Goal: Task Accomplishment & Management: Complete application form

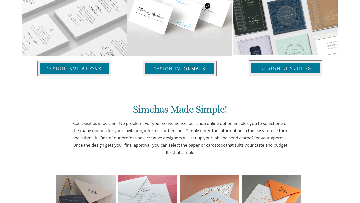
scroll to position [541, 0]
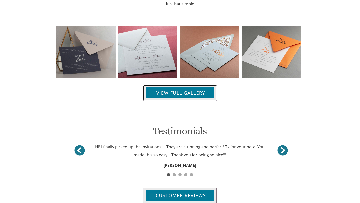
click at [199, 94] on img at bounding box center [180, 93] width 74 height 16
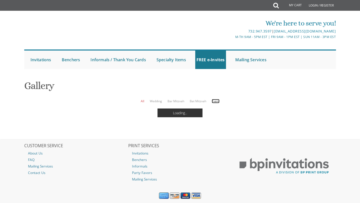
click at [215, 101] on link "Event" at bounding box center [216, 101] width 8 height 4
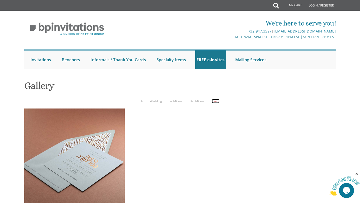
scroll to position [9, 0]
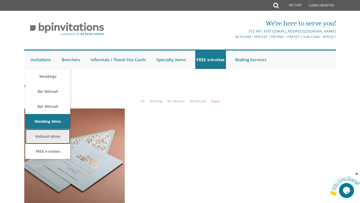
click at [54, 129] on link "Kiddush Minis" at bounding box center [47, 136] width 45 height 15
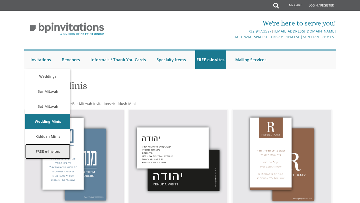
click at [53, 153] on link "FREE e-Invites" at bounding box center [47, 151] width 45 height 15
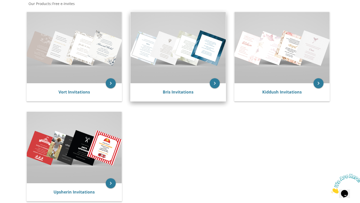
scroll to position [100, 0]
click at [188, 63] on img at bounding box center [178, 47] width 95 height 71
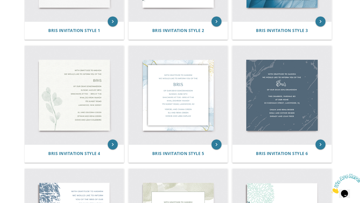
scroll to position [189, 0]
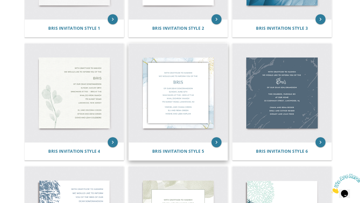
click at [178, 109] on img at bounding box center [178, 93] width 99 height 99
click at [215, 141] on icon "keyboard_arrow_right" at bounding box center [217, 142] width 10 height 10
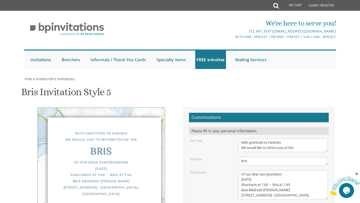
scroll to position [75, 0]
drag, startPoint x: 241, startPoint y: 67, endPoint x: 303, endPoint y: 75, distance: 62.7
click at [303, 139] on textarea "With gratitude to Hashem We would like to inform you of the" at bounding box center [284, 146] width 90 height 14
click at [240, 157] on textarea "Bris" at bounding box center [284, 161] width 90 height 8
click at [289, 170] on textarea "Of our dear son/grandson [DATE] Shacharis at 7:00 • Bris at 7:45 Bais Medrash […" at bounding box center [284, 184] width 90 height 29
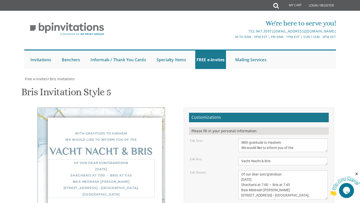
scroll to position [81, 0]
click at [139, 149] on div "Vacht Nacht & Bris" at bounding box center [101, 152] width 107 height 6
click at [138, 149] on div "Vacht Nacht & Bris" at bounding box center [101, 152] width 107 height 6
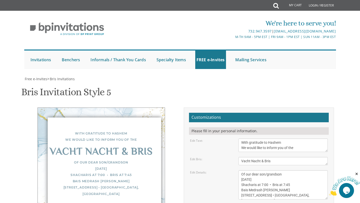
click at [264, 157] on textarea "Bris" at bounding box center [284, 161] width 90 height 8
click at [268, 157] on textarea "Bris" at bounding box center [284, 161] width 90 height 8
click at [266, 157] on textarea "Bris" at bounding box center [284, 161] width 90 height 8
click at [266, 170] on textarea "Of our dear son/grandson [DATE] Shacharis at 7:00 • Bris at 7:45 Bais Medrash […" at bounding box center [284, 184] width 90 height 29
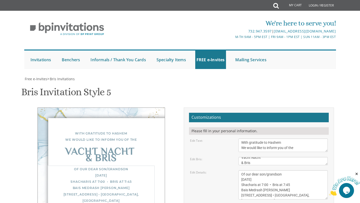
click at [265, 157] on textarea "Bris" at bounding box center [284, 161] width 90 height 8
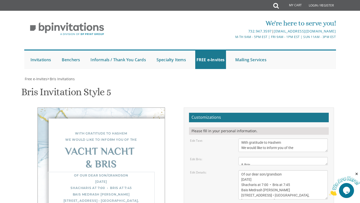
click at [270, 170] on textarea "Of our dear son/grandson [DATE] Shacharis at 7:00 • Bris at 7:45 Bais Medrash […" at bounding box center [284, 184] width 90 height 29
drag, startPoint x: 267, startPoint y: 82, endPoint x: 264, endPoint y: 82, distance: 2.8
click at [264, 157] on textarea "Bris" at bounding box center [284, 161] width 90 height 8
type textarea "Vacht Nacht & Bris"
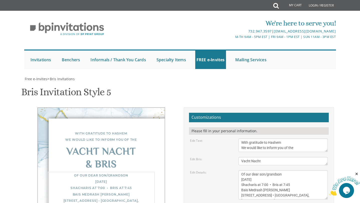
click at [302, 170] on textarea "Of our dear son/grandson [DATE] Shacharis at 7:00 • Bris at 7:45 Bais Medrash […" at bounding box center [284, 184] width 90 height 29
drag, startPoint x: 266, startPoint y: 80, endPoint x: 235, endPoint y: 77, distance: 31.1
click at [235, 157] on div "Bris" at bounding box center [283, 161] width 97 height 8
click at [275, 157] on textarea "Bris" at bounding box center [284, 161] width 90 height 8
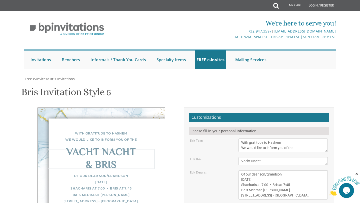
scroll to position [94, 0]
click at [277, 170] on textarea "Of our dear son/grandson [DATE] Shacharis at 7:00 • Bris at 7:45 Bais Medrash […" at bounding box center [284, 184] width 90 height 29
drag, startPoint x: 285, startPoint y: 79, endPoint x: 267, endPoint y: 80, distance: 18.3
click at [267, 170] on textarea "Of our dear son/grandson [DATE] Shacharis at 7:00 • Bris at 7:45 Bais Medrash […" at bounding box center [284, 184] width 90 height 29
click at [281, 170] on textarea "Of our dear son/grandson [DATE] Shacharis at 7:00 • Bris at 7:45 Bais Medrash […" at bounding box center [284, 184] width 90 height 29
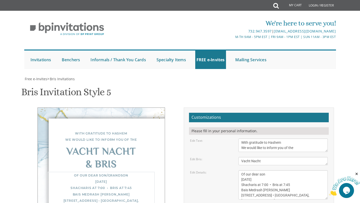
click at [246, 170] on textarea "Of our dear son/grandson [DATE] Shacharis at 7:00 • Bris at 7:45 Bais Medrash […" at bounding box center [284, 184] width 90 height 29
click at [269, 170] on textarea "Of our dear son/grandson [DATE] Shacharis at 7:00 • Bris at 7:45 Bais Medrash […" at bounding box center [284, 184] width 90 height 29
click at [279, 170] on textarea "Of our dear son/grandson [DATE] Shacharis at 7:00 • Bris at 7:45 Bais Medrash […" at bounding box center [284, 184] width 90 height 29
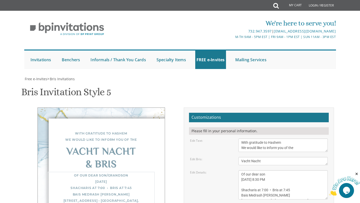
scroll to position [5, 0]
drag, startPoint x: 282, startPoint y: 105, endPoint x: 238, endPoint y: 107, distance: 43.8
click at [238, 170] on div "Of our dear son/grandson [DATE] Shacharis at 7:00 • Bris at 7:45 Bais Medrash […" at bounding box center [283, 184] width 97 height 29
drag, startPoint x: 303, startPoint y: 103, endPoint x: 240, endPoint y: 104, distance: 63.8
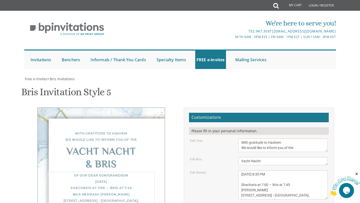
click at [240, 170] on textarea "Of our dear son/grandson [DATE] Shacharis at 7:00 • Bris at 7:45 Bais Medrash […" at bounding box center [284, 184] width 90 height 29
click at [269, 170] on textarea "Of our dear son/grandson [DATE] Shacharis at 7:00 • Bris at 7:45 Bais Medrash […" at bounding box center [284, 184] width 90 height 29
type textarea "Of our dear son [DATE] 8:30 PM Shacharis at 7:00 • Bris at 7:45 [PERSON_NAME]"
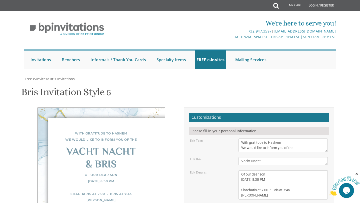
drag, startPoint x: 281, startPoint y: 113, endPoint x: 240, endPoint y: 103, distance: 42.4
type textarea "[PERSON_NAME] [PERSON_NAME] and [PERSON_NAME]"
drag, startPoint x: 283, startPoint y: 109, endPoint x: 232, endPoint y: 108, distance: 51.3
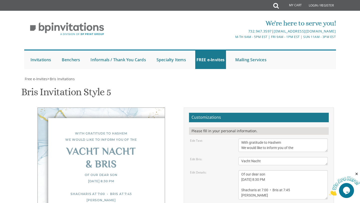
type textarea "[PERSON_NAME] and Family"
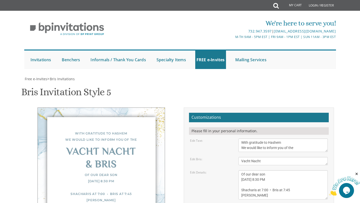
click at [241, 170] on textarea "Of our dear son/grandson [DATE] Shacharis at 7:00 • Bris at 7:45 Bais Medrash […" at bounding box center [284, 184] width 90 height 29
click at [270, 170] on textarea "Of our dear son/grandson [DATE] Shacharis at 7:00 • Bris at 7:45 Bais Medrash […" at bounding box center [284, 184] width 90 height 29
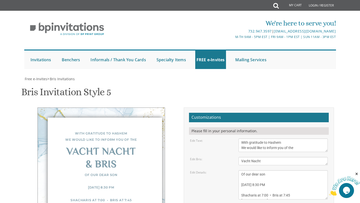
click at [248, 170] on textarea "Of our dear son/grandson [DATE] Shacharis at 7:00 • Bris at 7:45 Bais Medrash […" at bounding box center [284, 184] width 90 height 29
click at [245, 170] on textarea "Of our dear son/grandson [DATE] Shacharis at 7:00 • Bris at 7:45 Bais Medrash […" at bounding box center [284, 184] width 90 height 29
click at [259, 170] on textarea "Of our dear son/grandson [DATE] Shacharis at 7:00 • Bris at 7:45 Bais Medrash […" at bounding box center [284, 184] width 90 height 29
type textarea "Of our dear son [DATE] 8:30 PM Shacharis at 7:00 • Bris at 7:45 [PERSON_NAME]"
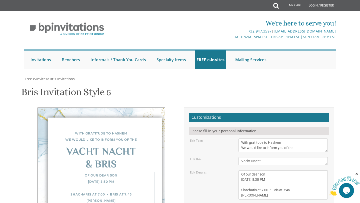
click at [256, 170] on textarea "Of our dear son/grandson [DATE] Shacharis at 7:00 • Bris at 7:45 Bais Medrash […" at bounding box center [284, 184] width 90 height 29
drag, startPoint x: 136, startPoint y: 121, endPoint x: 143, endPoint y: 117, distance: 7.8
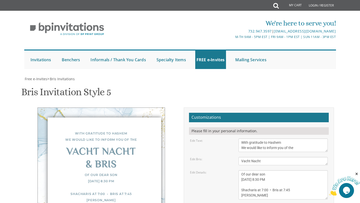
click at [149, 129] on div "With gratitude to Hashem We would like to inform you of the Vacht Nacht & Bris …" at bounding box center [102, 175] width 128 height 134
drag, startPoint x: 147, startPoint y: 27, endPoint x: 134, endPoint y: 25, distance: 13.2
click at [134, 108] on div "With gratitude to Hashem We would like to inform you of the Vacht Nacht & Bris …" at bounding box center [102, 175] width 128 height 134
drag, startPoint x: 293, startPoint y: 106, endPoint x: 272, endPoint y: 107, distance: 21.0
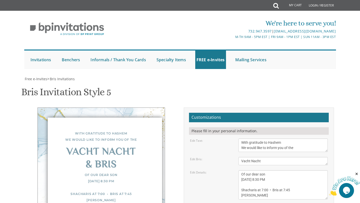
type textarea "[PERSON_NAME] and [PERSON_NAME] [PERSON_NAME]"
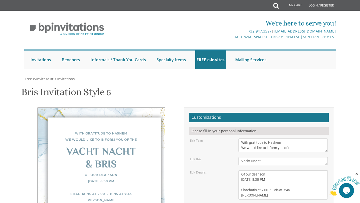
click at [242, 157] on textarea "Bris" at bounding box center [284, 161] width 90 height 8
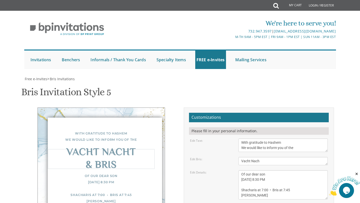
click at [240, 157] on textarea "Bris" at bounding box center [284, 161] width 90 height 8
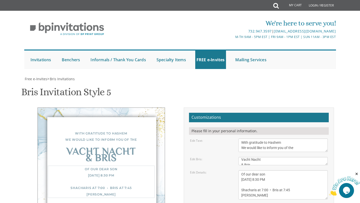
click at [273, 170] on textarea "Of our dear son/grandson [DATE] Shacharis at 7:00 • Bris at 7:45 Bais Medrash […" at bounding box center [284, 184] width 90 height 29
click at [256, 157] on textarea "Bris" at bounding box center [284, 161] width 90 height 8
click at [265, 157] on textarea "Bris" at bounding box center [284, 161] width 90 height 8
click at [264, 157] on textarea "Bris" at bounding box center [284, 161] width 90 height 8
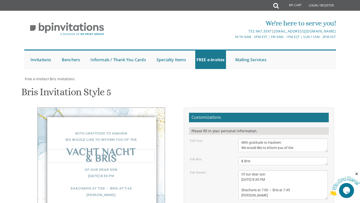
drag, startPoint x: 260, startPoint y: 79, endPoint x: 249, endPoint y: 79, distance: 11.0
click at [249, 157] on textarea "Bris" at bounding box center [284, 161] width 90 height 8
click at [261, 157] on textarea "Bris" at bounding box center [284, 161] width 90 height 8
click at [240, 157] on textarea "Bris" at bounding box center [284, 161] width 90 height 8
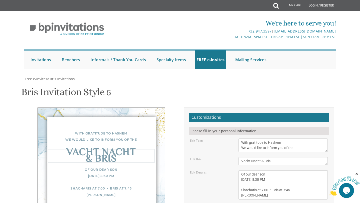
type textarea "Vacht Nacht & Bris"
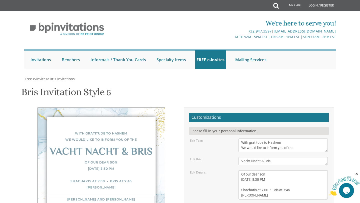
drag, startPoint x: 281, startPoint y: 130, endPoint x: 230, endPoint y: 129, distance: 50.8
type textarea "[PERSON_NAME] and [PERSON_NAME] [PERSON_NAME] and Family"
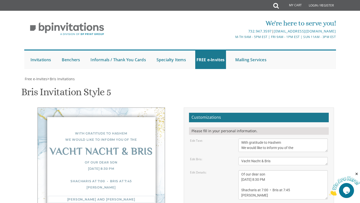
click at [261, 157] on textarea "Bris" at bounding box center [284, 161] width 90 height 8
click at [263, 157] on textarea "Bris" at bounding box center [284, 161] width 90 height 8
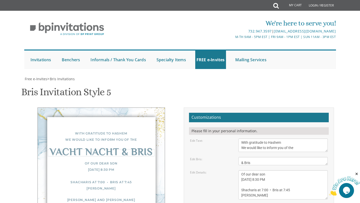
type textarea "Vacht Nacht & Bris"
click at [279, 170] on textarea "Of our dear son/grandson [DATE] Shacharis at 7:00 • Bris at 7:45 Bais Medrash […" at bounding box center [284, 184] width 90 height 29
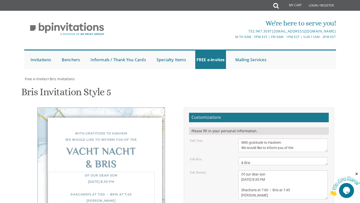
scroll to position [53, 0]
click at [296, 139] on textarea "With gratitude to Hashem We would like to inform you of the" at bounding box center [284, 146] width 90 height 14
click at [289, 114] on form "Customizations Please fill in your personal information. Edit Text: With gratit…" at bounding box center [259, 190] width 140 height 155
drag, startPoint x: 269, startPoint y: 91, endPoint x: 224, endPoint y: 91, distance: 44.5
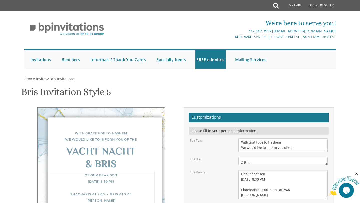
click at [224, 170] on div "Edit Details: Of our dear son/grandson [DATE] Shacharis at 7:00 • Bris at 7:45 …" at bounding box center [259, 184] width 146 height 29
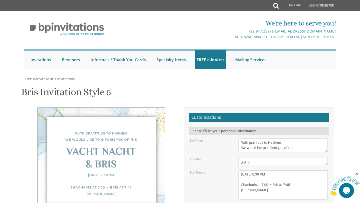
click at [241, 170] on textarea "Of our dear son/grandson [DATE] Shacharis at 7:00 • Bris at 7:45 Bais Medrash […" at bounding box center [284, 184] width 90 height 29
click at [265, 170] on textarea "Of our dear son/grandson [DATE] Shacharis at 7:00 • Bris at 7:45 Bais Medrash […" at bounding box center [284, 184] width 90 height 29
click at [349, 190] on img at bounding box center [344, 186] width 31 height 20
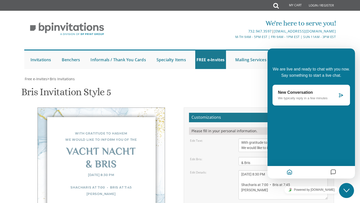
click at [349, 190] on icon "Close Chat This icon closes the chat window." at bounding box center [347, 191] width 6 height 6
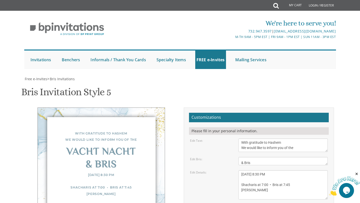
scroll to position [82, 0]
click at [268, 170] on textarea "Of our dear son/grandson [DATE] Shacharis at 7:00 • Bris at 7:45 Bais Medrash […" at bounding box center [284, 184] width 90 height 29
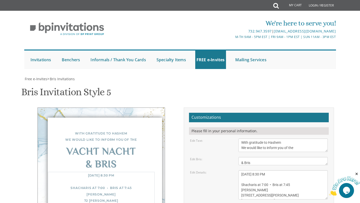
type textarea "[DATE] 8:30 PM Shacharis at 7:00 • Bris at 7:45 [PERSON_NAME] [STREET_ADDRESS][…"
click at [350, 190] on img at bounding box center [344, 186] width 31 height 20
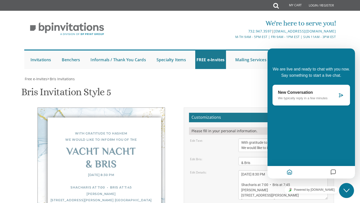
click at [341, 95] on icon at bounding box center [341, 95] width 5 height 5
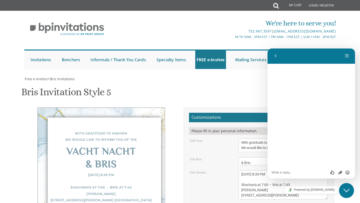
click at [286, 173] on textarea at bounding box center [312, 173] width 80 height 4
type textarea "Hello, dont know if you are able to help me with this, but for some reason the …"
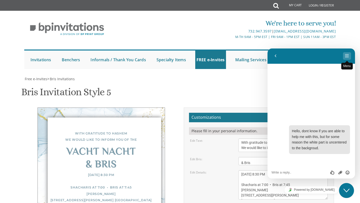
click at [346, 56] on button "Menu" at bounding box center [347, 56] width 8 height 8
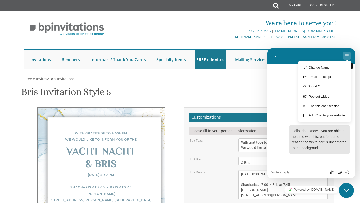
click at [346, 56] on button "Menu" at bounding box center [347, 56] width 8 height 8
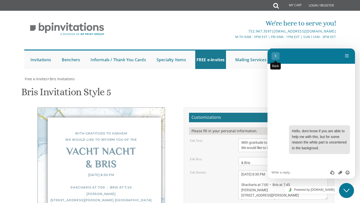
click at [277, 55] on button "Back" at bounding box center [276, 56] width 8 height 8
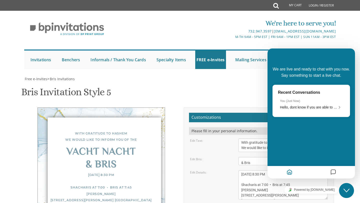
scroll to position [142, 0]
click at [333, 173] on icon "Messages" at bounding box center [333, 173] width 6 height 10
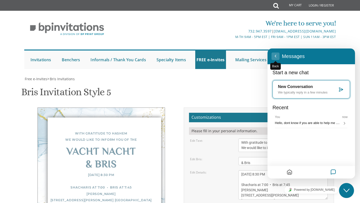
click at [275, 59] on span "Back" at bounding box center [276, 61] width 4 height 4
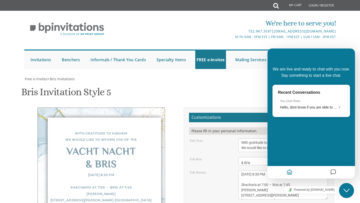
click at [345, 191] on icon "Close Chat This icon closes the chat window." at bounding box center [347, 191] width 6 height 6
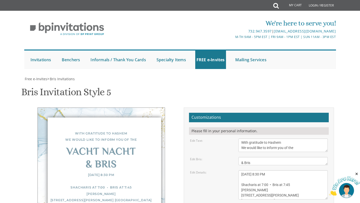
scroll to position [82, 0]
click at [309, 165] on div "Hi, thanks for reaching out!" at bounding box center [317, 168] width 72 height 14
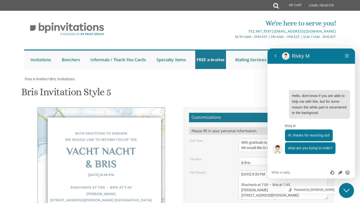
scroll to position [17, 0]
click at [288, 171] on textarea at bounding box center [312, 173] width 80 height 4
type textarea "digital invitations"
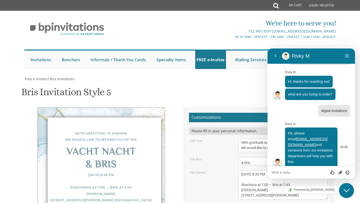
scroll to position [95, 0]
type textarea "do they reply quickly?"
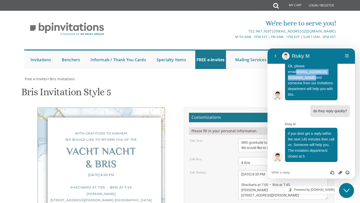
scroll to position [94, 0]
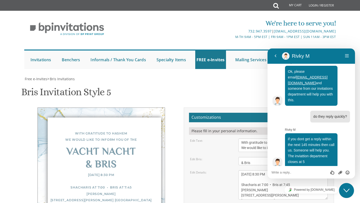
click at [290, 172] on textarea at bounding box center [312, 173] width 80 height 4
type textarea "thank you"
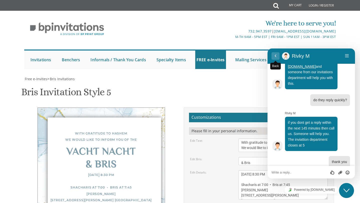
click at [273, 56] on button "Back" at bounding box center [276, 56] width 8 height 8
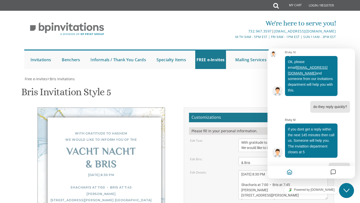
scroll to position [98, 0]
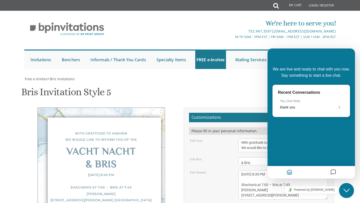
click at [350, 39] on body "My Cart Total: View Cart Item(s) Submit My Cart Total: View Cart Item(s) Login …" at bounding box center [180, 204] width 360 height 409
click at [348, 189] on icon "Close Chat This icon closes the chat window." at bounding box center [347, 191] width 6 height 6
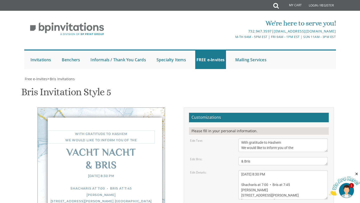
drag, startPoint x: 300, startPoint y: 54, endPoint x: 227, endPoint y: 42, distance: 74.2
click at [227, 113] on form "Customizations Please fill in your personal information. Edit Text: With gratit…" at bounding box center [259, 190] width 140 height 155
drag, startPoint x: 255, startPoint y: 67, endPoint x: 232, endPoint y: 54, distance: 25.6
click at [232, 113] on form "Customizations Please fill in your personal information. Edit Text: With gratit…" at bounding box center [259, 190] width 140 height 155
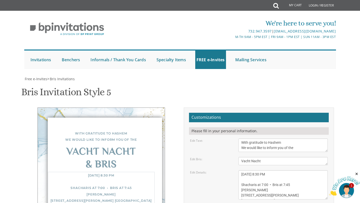
drag, startPoint x: 241, startPoint y: 79, endPoint x: 299, endPoint y: 108, distance: 64.2
click at [299, 113] on form "Customizations Please fill in your personal information. Edit Text: With gratit…" at bounding box center [259, 190] width 140 height 155
